Goal: Task Accomplishment & Management: Manage account settings

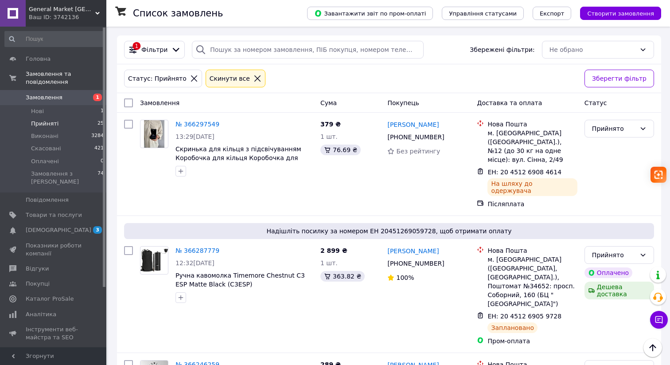
scroll to position [699, 0]
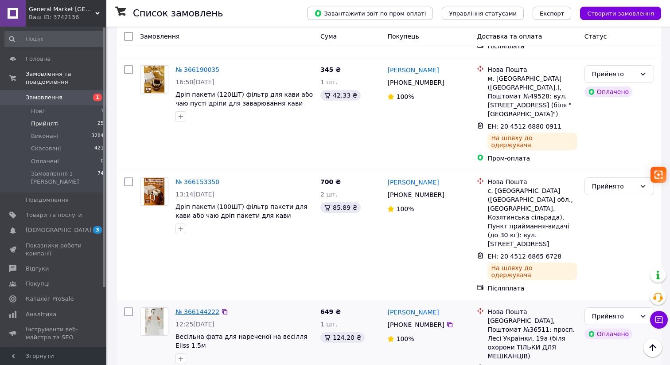
click at [204, 308] on link "№ 366144222" at bounding box center [198, 311] width 44 height 7
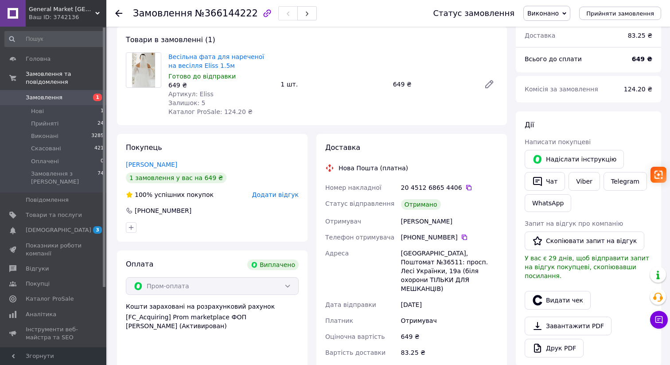
scroll to position [58, 0]
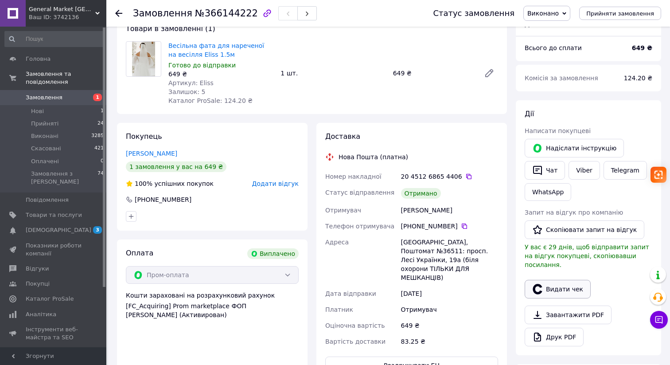
click at [541, 284] on icon "button" at bounding box center [537, 289] width 11 height 11
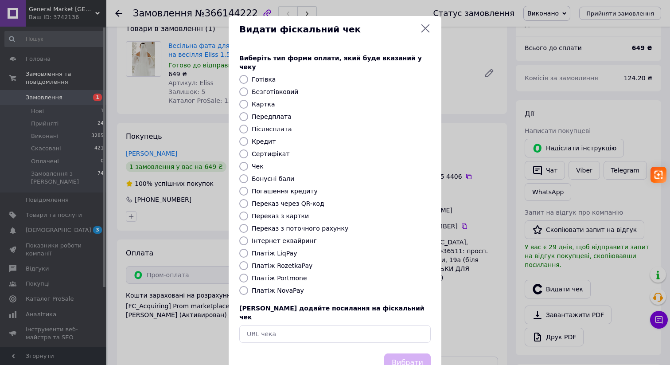
click at [285, 262] on label "Платіж RozetkaPay" at bounding box center [282, 265] width 61 height 7
click at [248, 261] on input "Платіж RozetkaPay" at bounding box center [243, 265] width 9 height 9
radio input "true"
click at [400, 353] on button "Вибрати" at bounding box center [407, 362] width 47 height 19
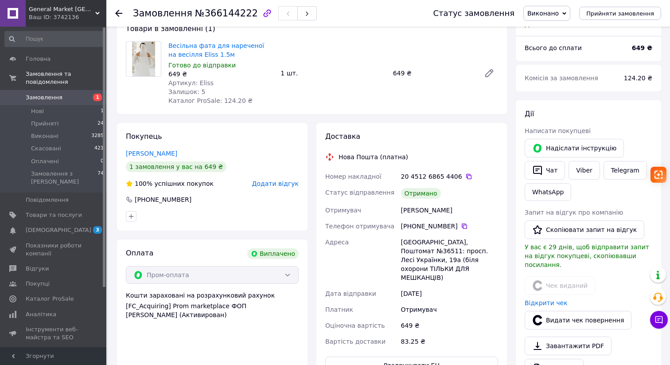
scroll to position [0, 0]
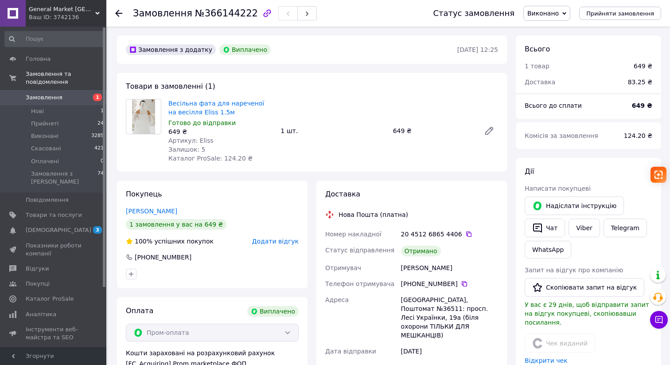
click at [117, 13] on use at bounding box center [118, 13] width 7 height 7
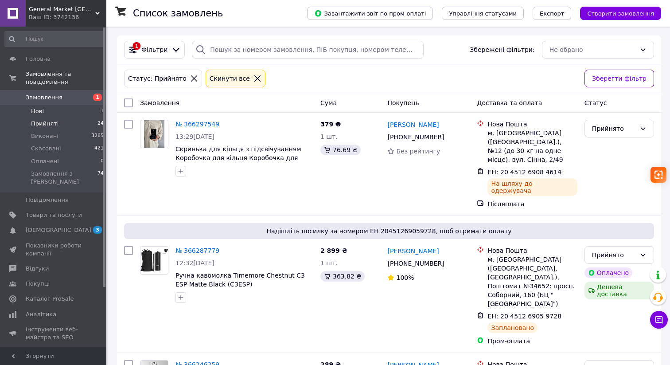
click at [76, 110] on li "Нові 1" at bounding box center [54, 111] width 109 height 12
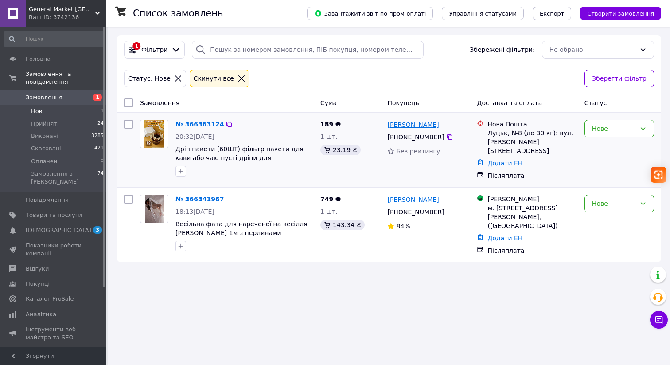
click at [403, 127] on link "[PERSON_NAME]" at bounding box center [412, 124] width 51 height 9
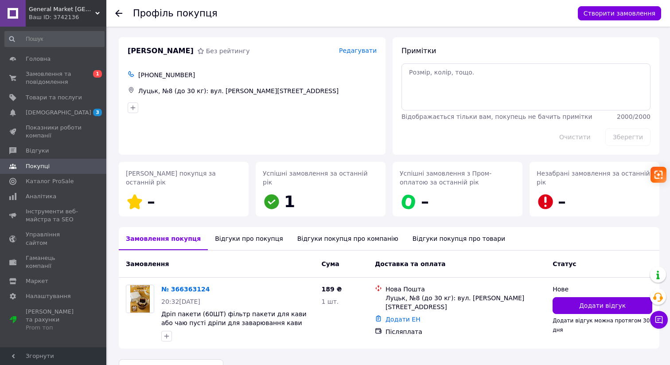
scroll to position [23, 0]
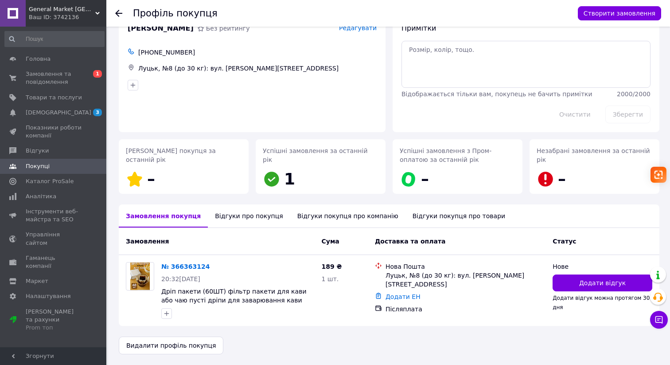
click at [116, 13] on use at bounding box center [118, 13] width 7 height 7
